Goal: Information Seeking & Learning: Understand process/instructions

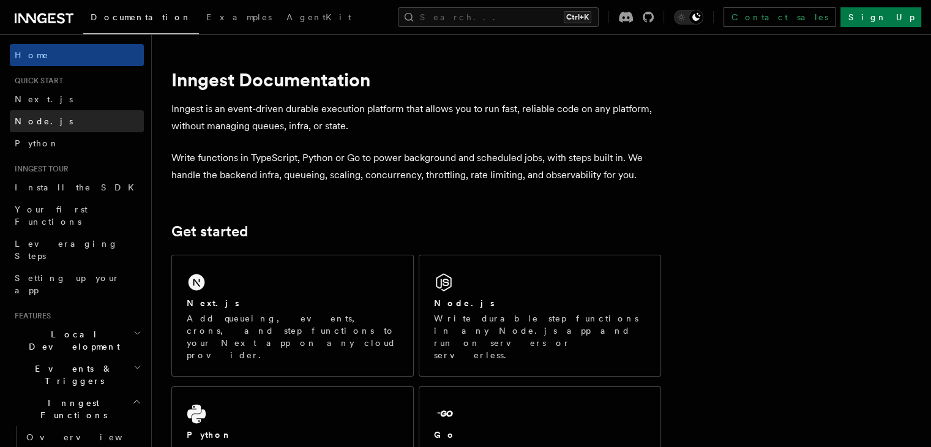
click at [37, 118] on span "Node.js" at bounding box center [44, 121] width 58 height 10
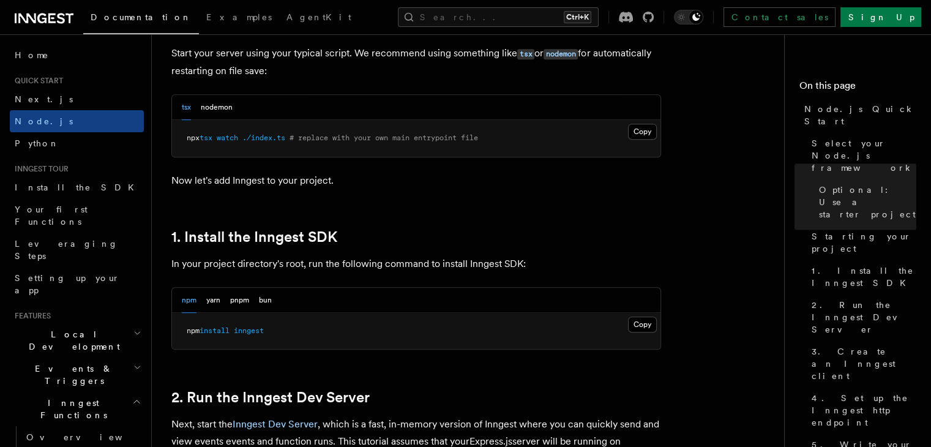
scroll to position [617, 0]
click at [642, 321] on button "Copy Copied" at bounding box center [642, 324] width 29 height 16
click at [73, 105] on link "Next.js" at bounding box center [77, 99] width 134 height 22
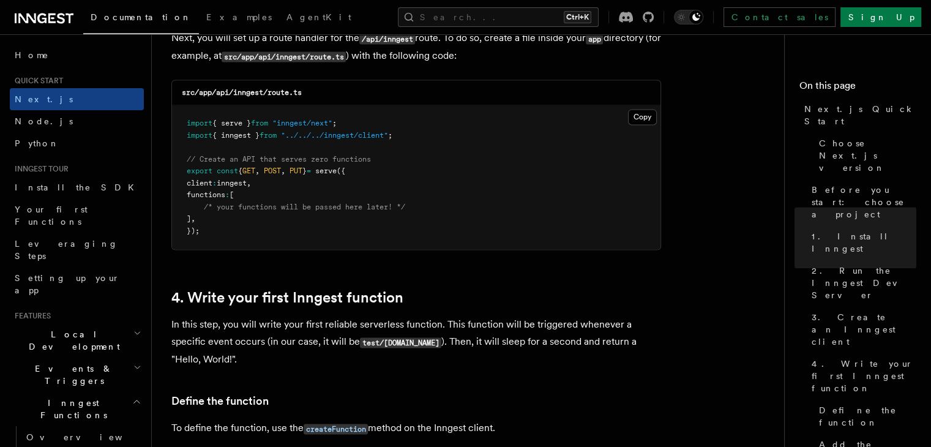
scroll to position [1786, 0]
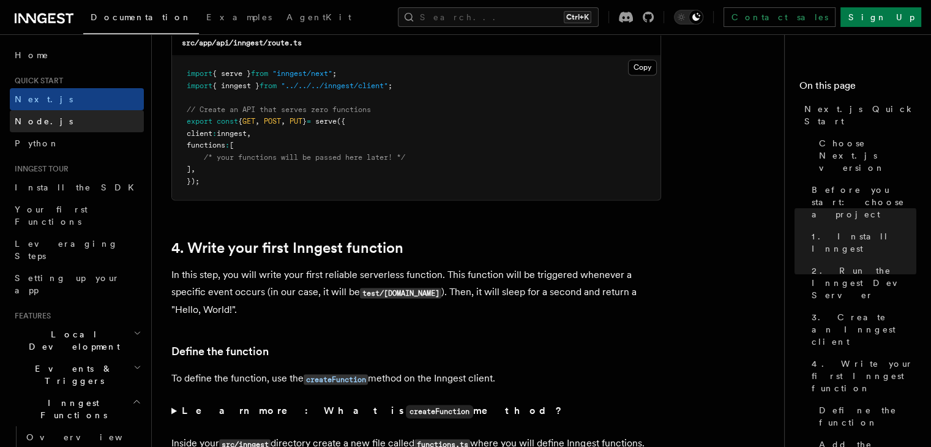
click at [43, 123] on span "Node.js" at bounding box center [44, 121] width 58 height 10
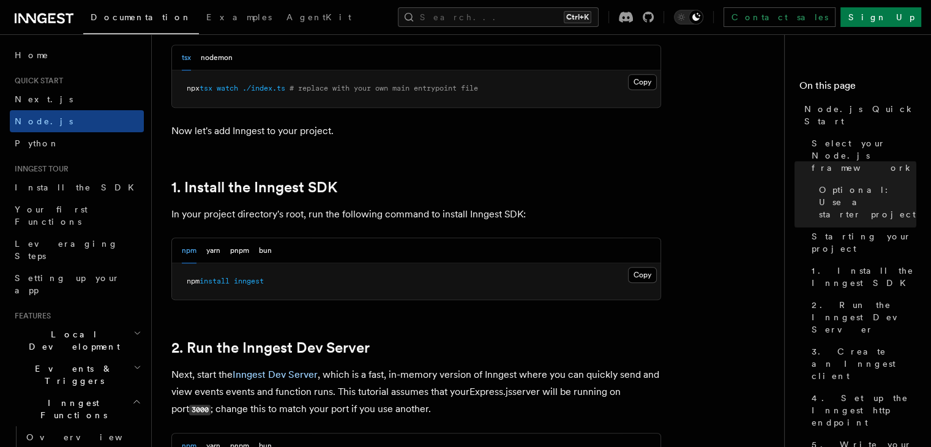
scroll to position [684, 0]
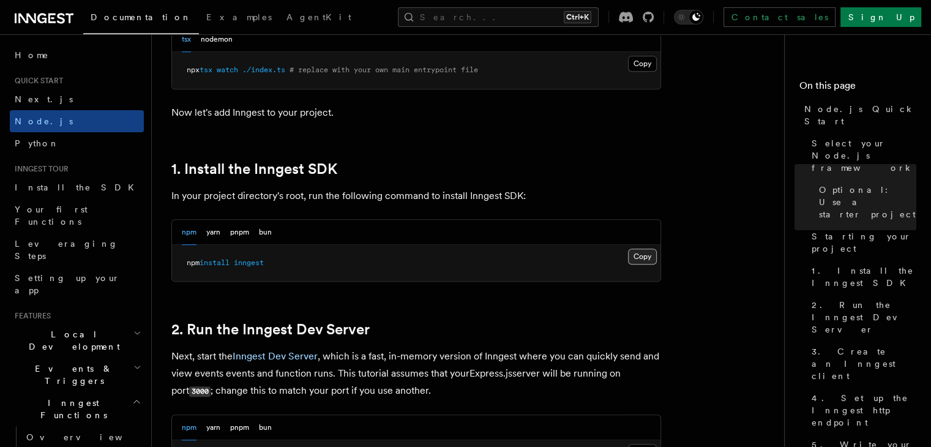
click at [640, 254] on button "Copy Copied" at bounding box center [642, 256] width 29 height 16
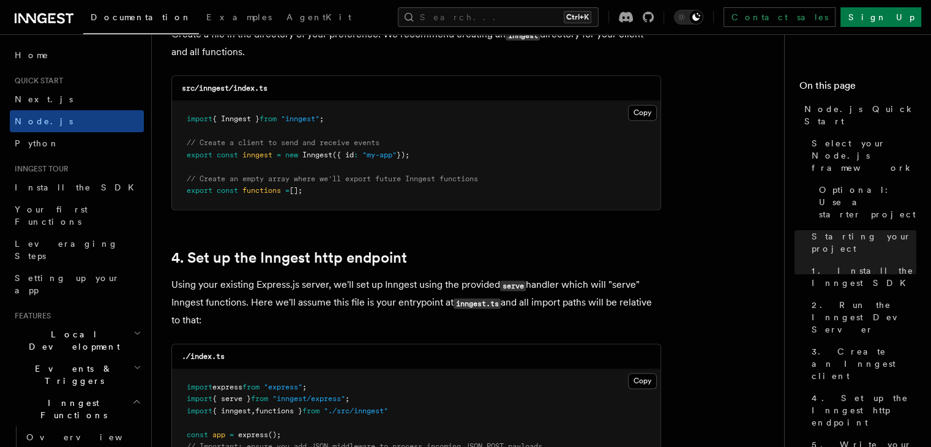
scroll to position [1659, 0]
click at [649, 111] on button "Copy Copied" at bounding box center [642, 113] width 29 height 16
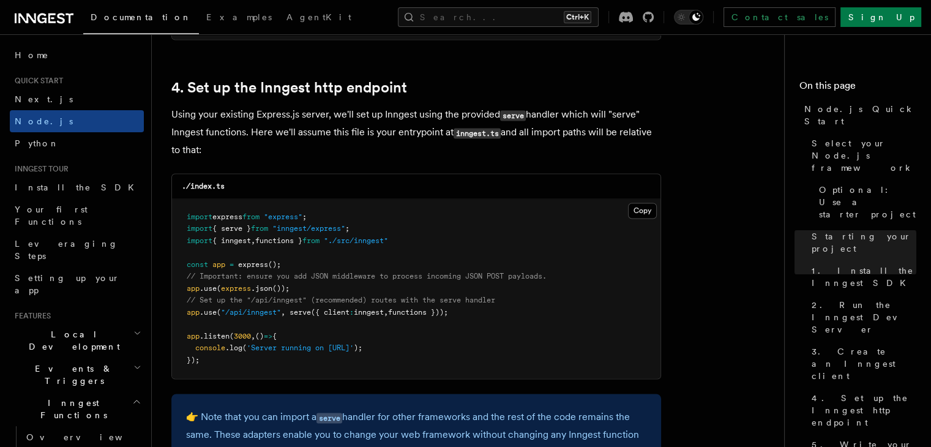
scroll to position [1831, 0]
drag, startPoint x: 482, startPoint y: 315, endPoint x: 168, endPoint y: 310, distance: 313.9
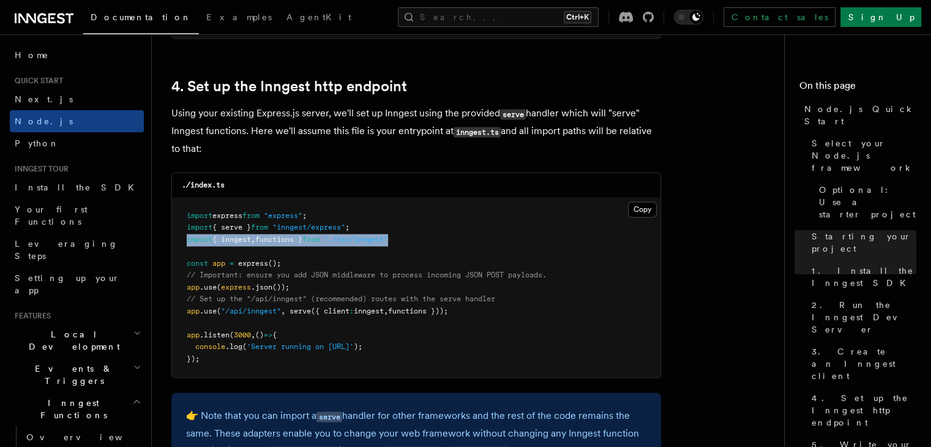
drag, startPoint x: 432, startPoint y: 245, endPoint x: 179, endPoint y: 245, distance: 253.3
click at [179, 245] on pre "import express from "express" ; import { serve } from "inngest/express" ; impor…" at bounding box center [416, 288] width 488 height 180
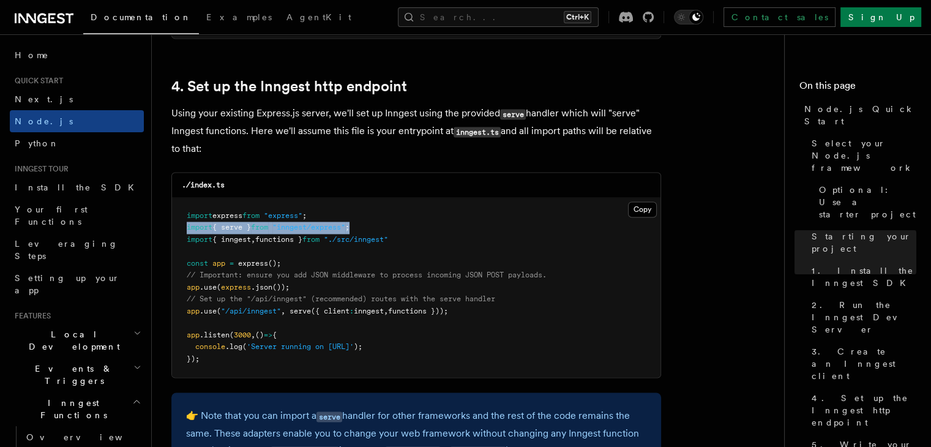
drag, startPoint x: 370, startPoint y: 229, endPoint x: 183, endPoint y: 226, distance: 187.3
click at [183, 226] on pre "import express from "express" ; import { serve } from "inngest/express" ; impor…" at bounding box center [416, 288] width 488 height 180
copy span "import { serve } from "inngest/express" ;"
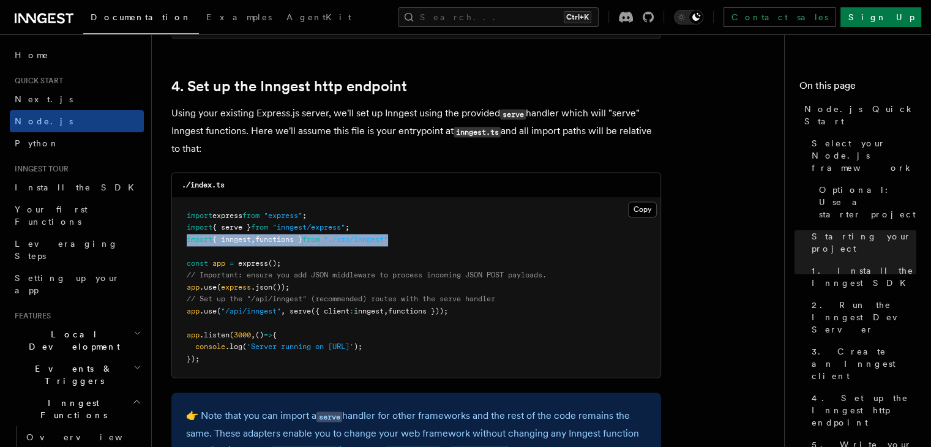
drag, startPoint x: 414, startPoint y: 242, endPoint x: 185, endPoint y: 245, distance: 228.9
click at [185, 245] on pre "import express from "express" ; import { serve } from "inngest/express" ; impor…" at bounding box center [416, 288] width 488 height 180
copy span "import { inngest , functions } from "./src/inngest""
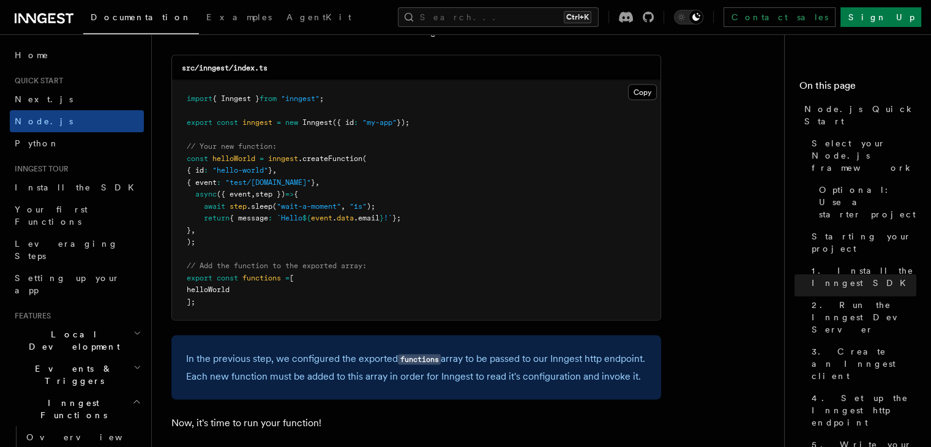
scroll to position [2458, 0]
